Goal: Navigation & Orientation: Find specific page/section

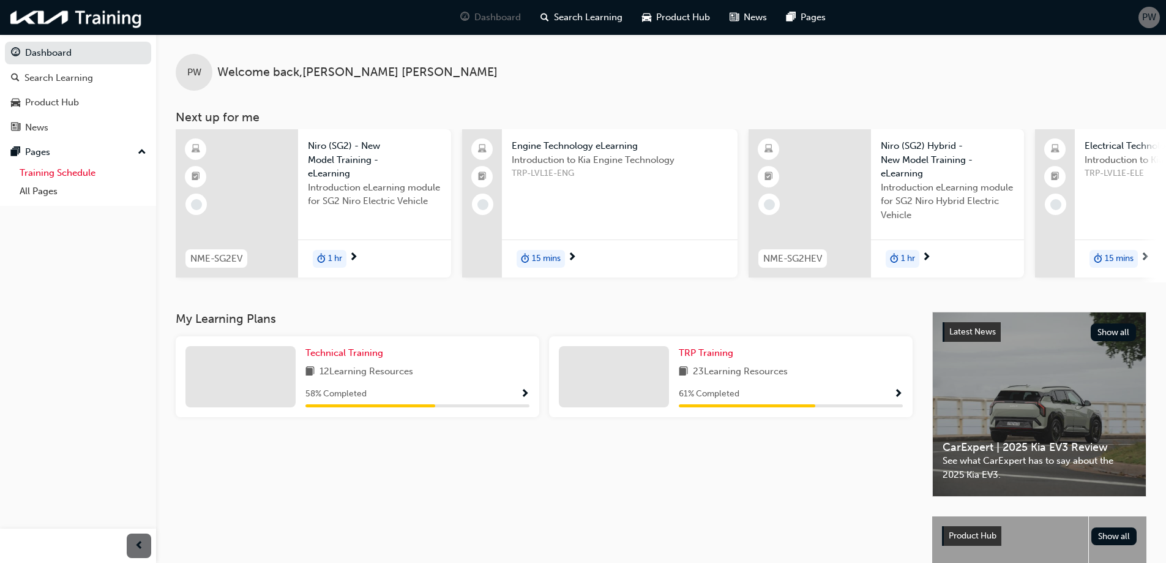
click at [73, 174] on link "Training Schedule" at bounding box center [83, 172] width 137 height 19
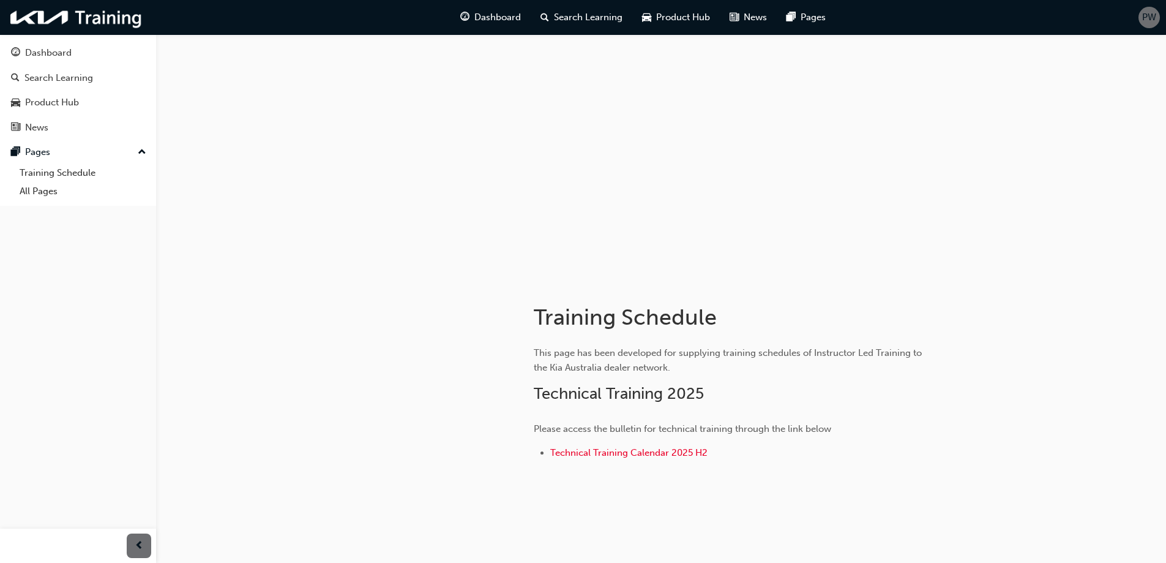
scroll to position [18, 0]
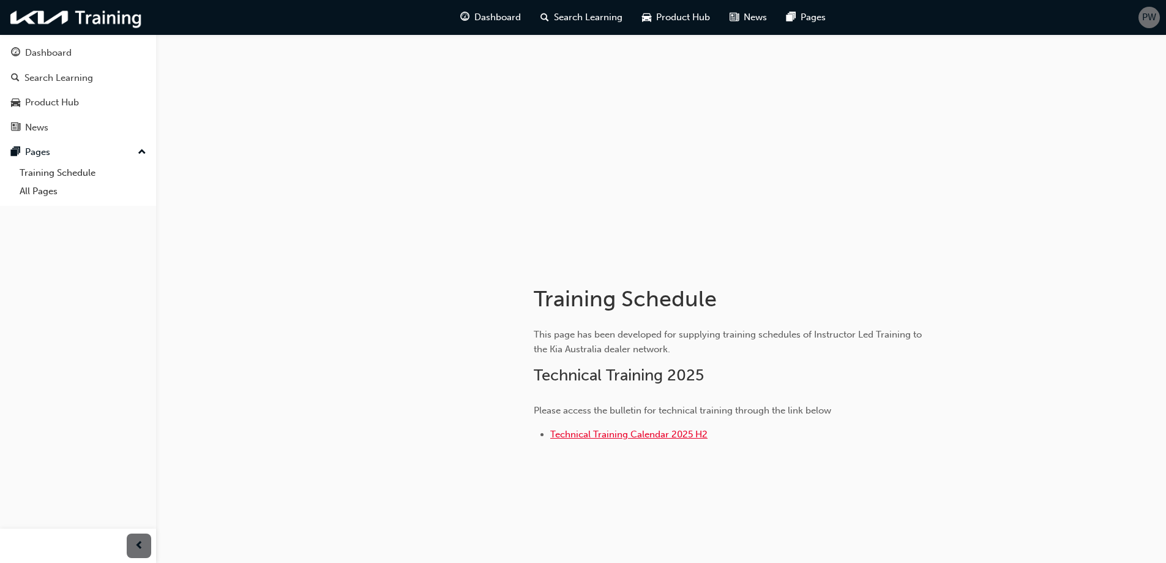
click at [626, 435] on span "Technical Training Calendar 2025 H2" at bounding box center [628, 434] width 157 height 11
click at [631, 434] on span "Technical Training Calendar 2025 H2" at bounding box center [628, 434] width 157 height 11
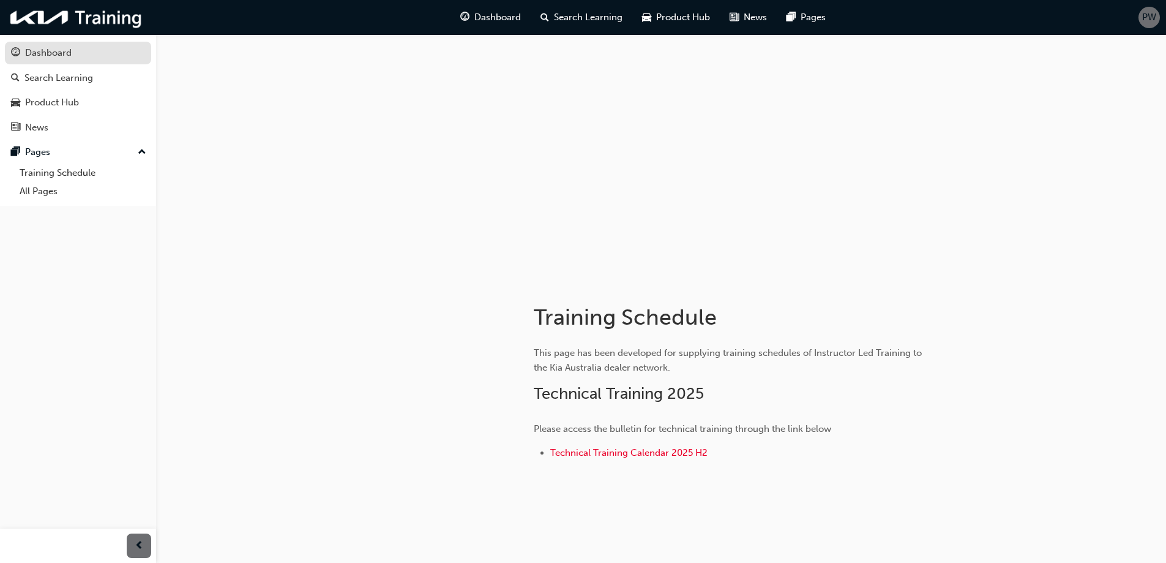
click at [61, 58] on div "Dashboard" at bounding box center [48, 53] width 47 height 14
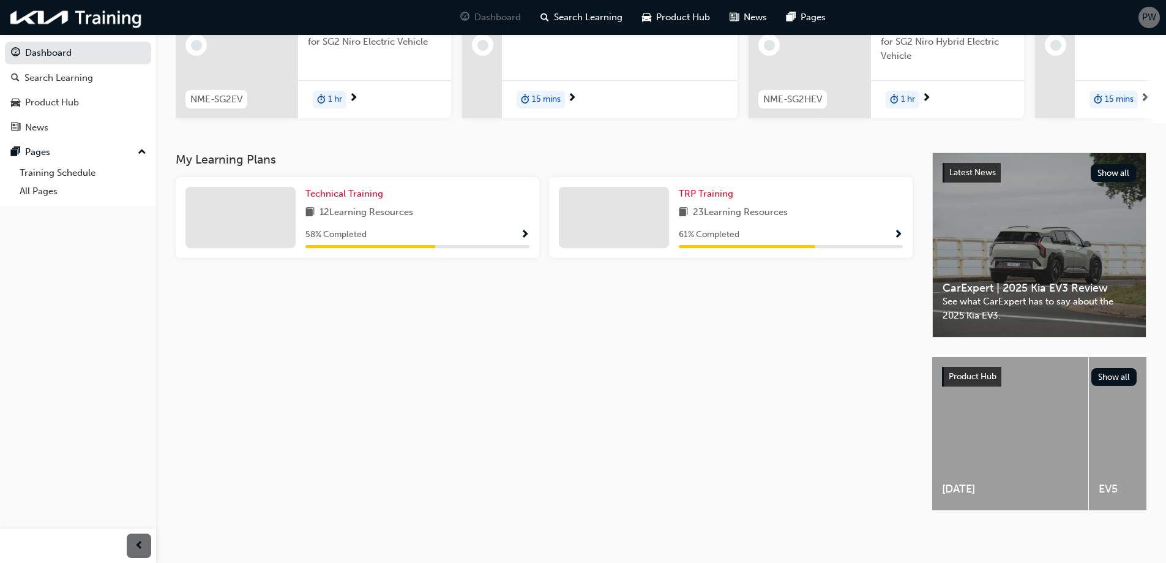
scroll to position [169, 0]
click at [528, 230] on span "Show Progress" at bounding box center [524, 235] width 9 height 11
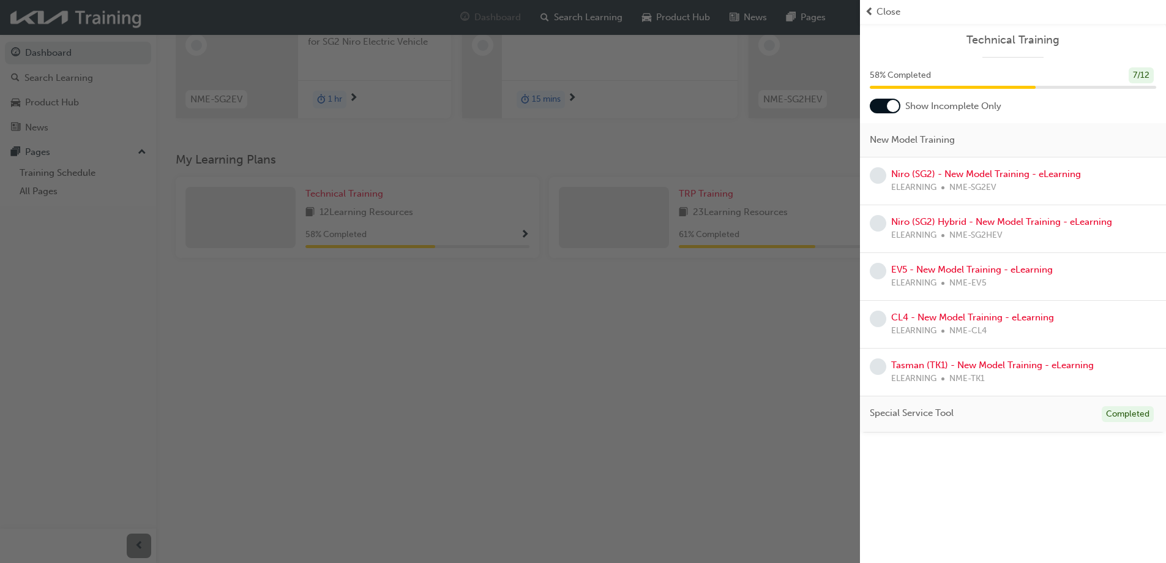
click at [528, 227] on div "button" at bounding box center [430, 281] width 860 height 563
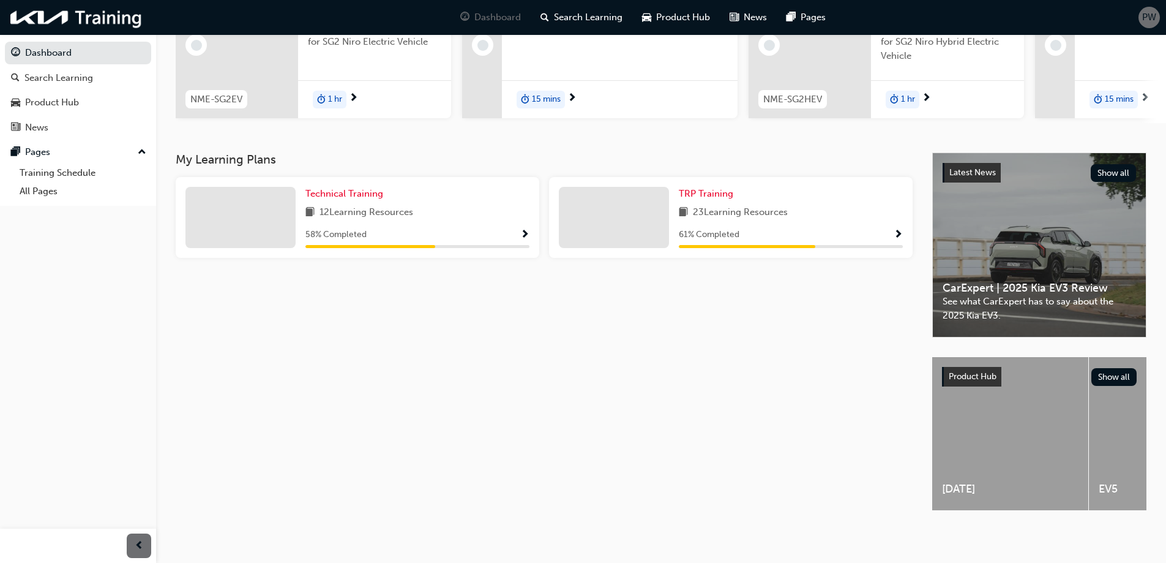
click at [902, 230] on span "Show Progress" at bounding box center [898, 235] width 9 height 11
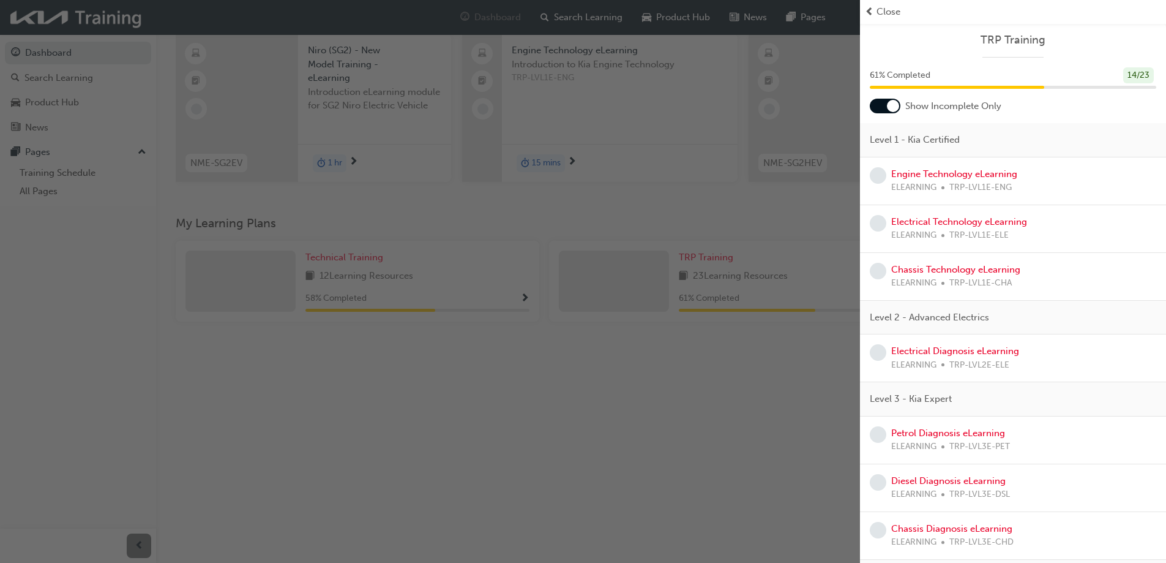
scroll to position [0, 0]
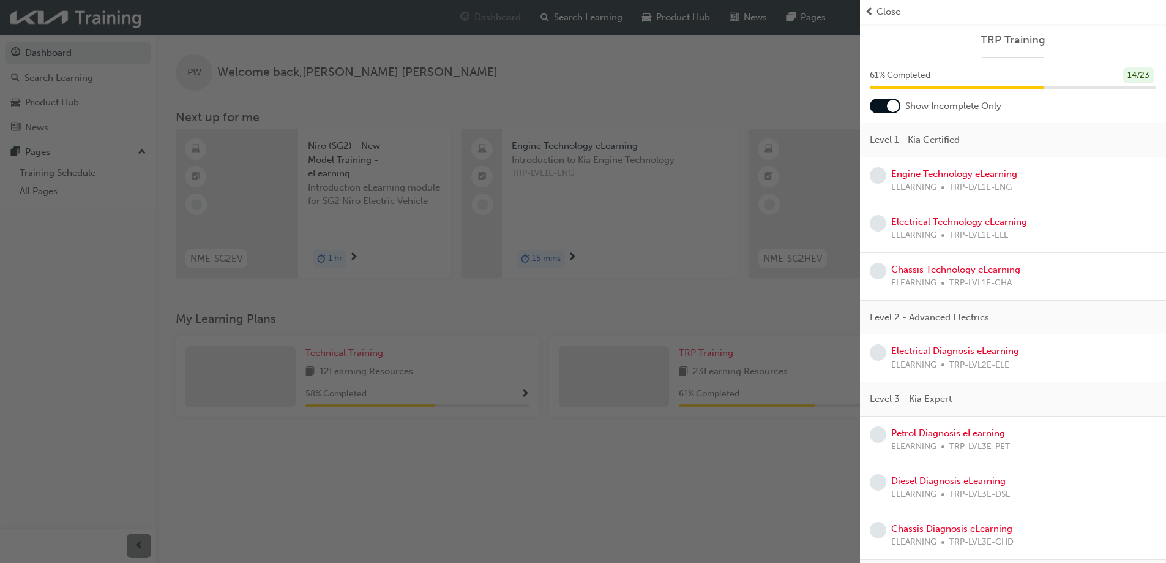
click at [732, 103] on div "button" at bounding box center [430, 281] width 860 height 563
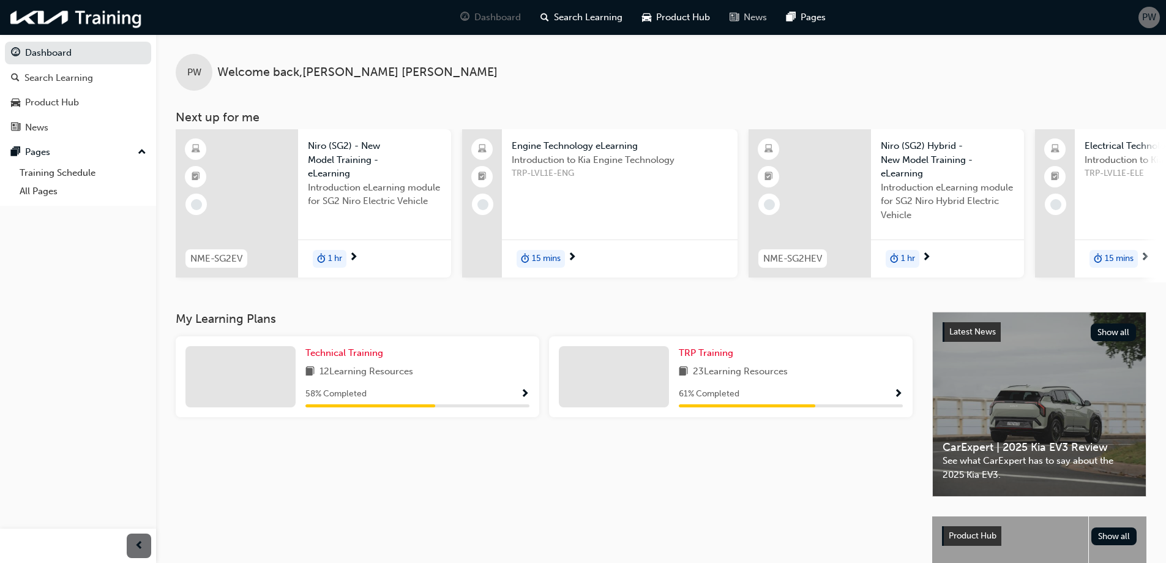
click at [756, 20] on span "News" at bounding box center [755, 17] width 23 height 14
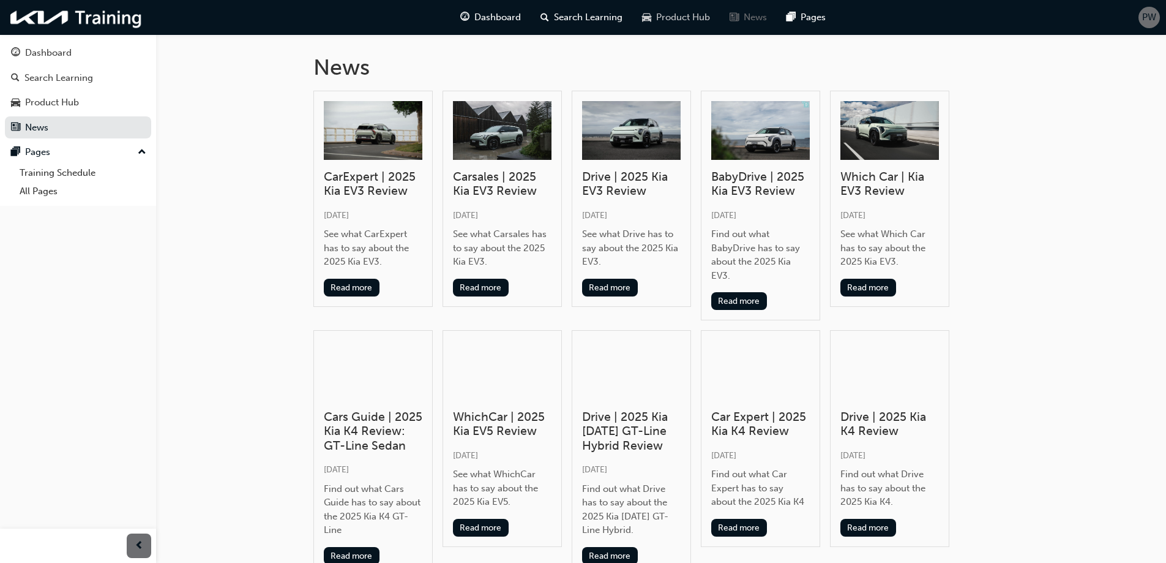
click at [680, 19] on span "Product Hub" at bounding box center [683, 17] width 54 height 14
